Goal: Information Seeking & Learning: Learn about a topic

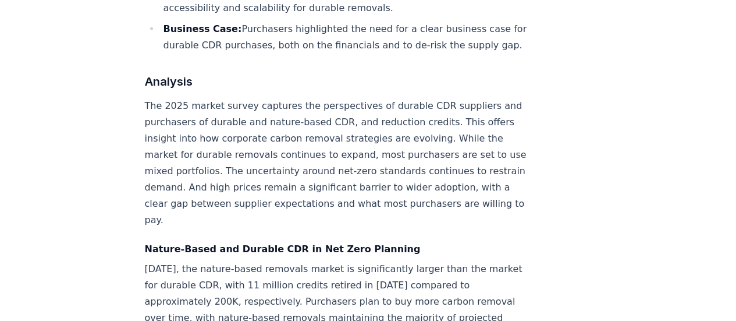
scroll to position [1222, 0]
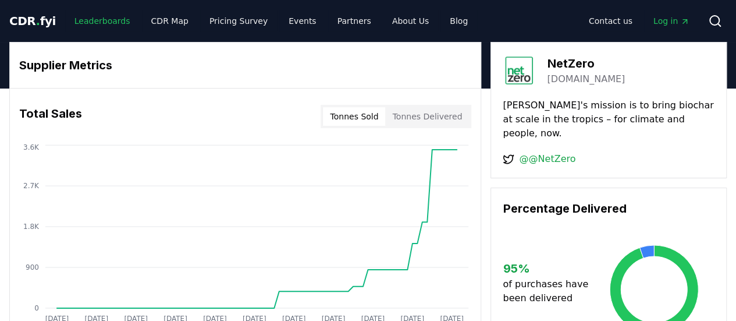
click at [108, 23] on link "Leaderboards" at bounding box center [102, 20] width 75 height 21
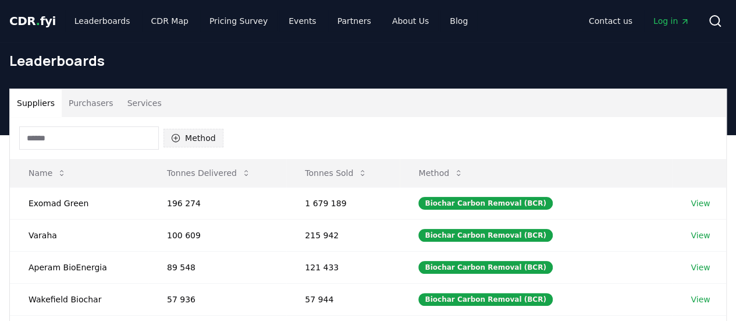
click at [197, 136] on button "Method" at bounding box center [194, 138] width 60 height 19
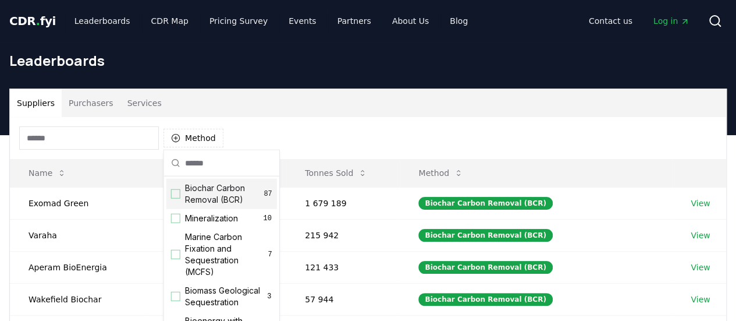
click at [214, 202] on span "Biochar Carbon Removal (BCR)" at bounding box center [224, 193] width 79 height 23
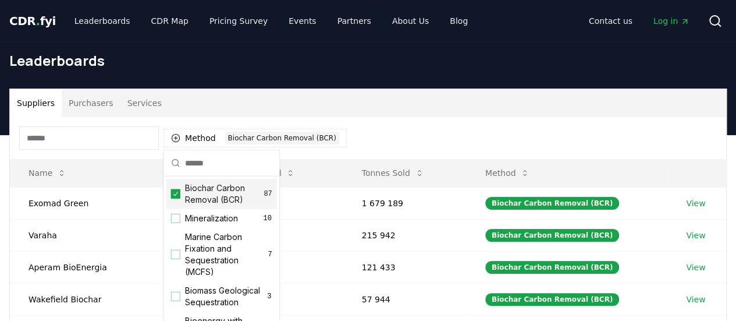
click at [433, 134] on div "Method 1 Biochar Carbon Removal (BCR)" at bounding box center [368, 138] width 717 height 42
